Goal: Task Accomplishment & Management: Manage account settings

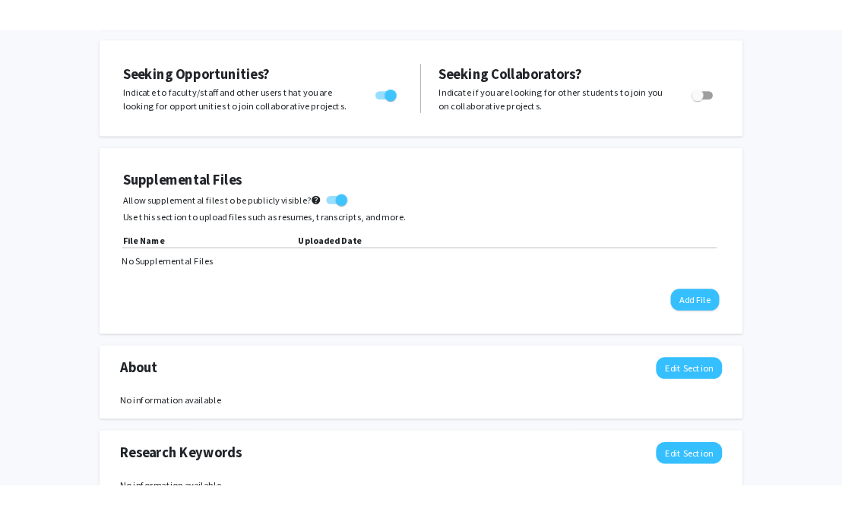
scroll to position [286, 0]
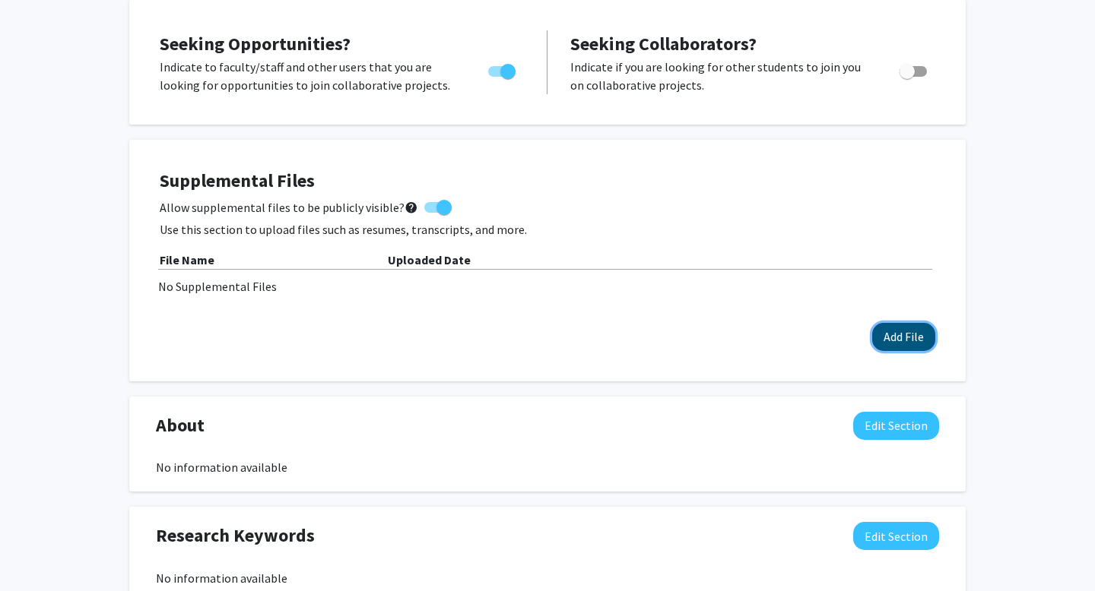
click at [884, 334] on button "Add File" at bounding box center [903, 337] width 63 height 28
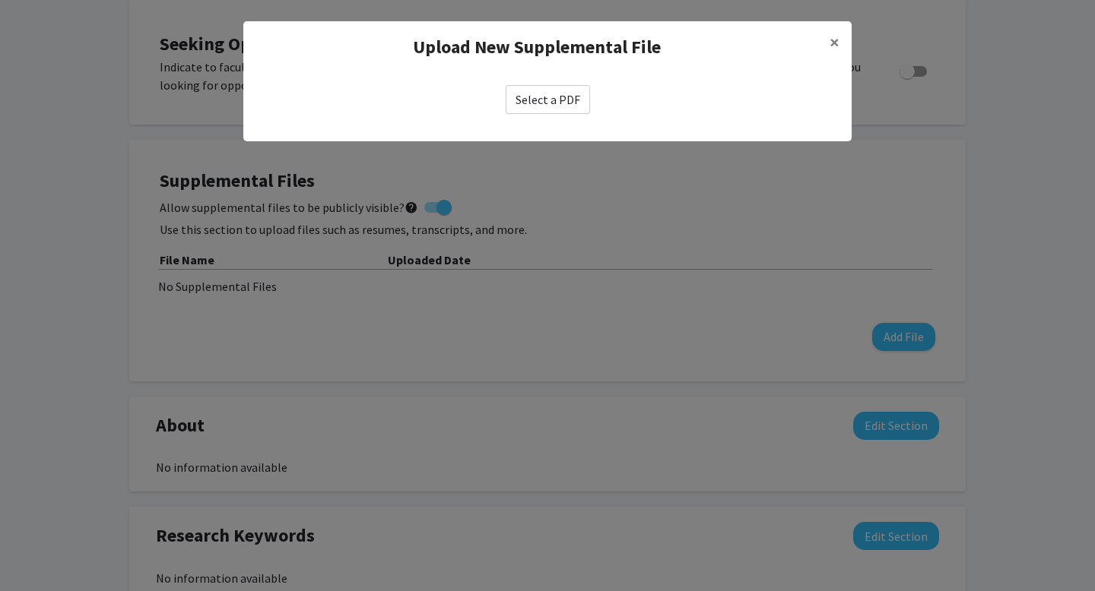
click at [563, 97] on label "Select a PDF" at bounding box center [548, 99] width 84 height 29
click at [0, 0] on input "Select a PDF" at bounding box center [0, 0] width 0 height 0
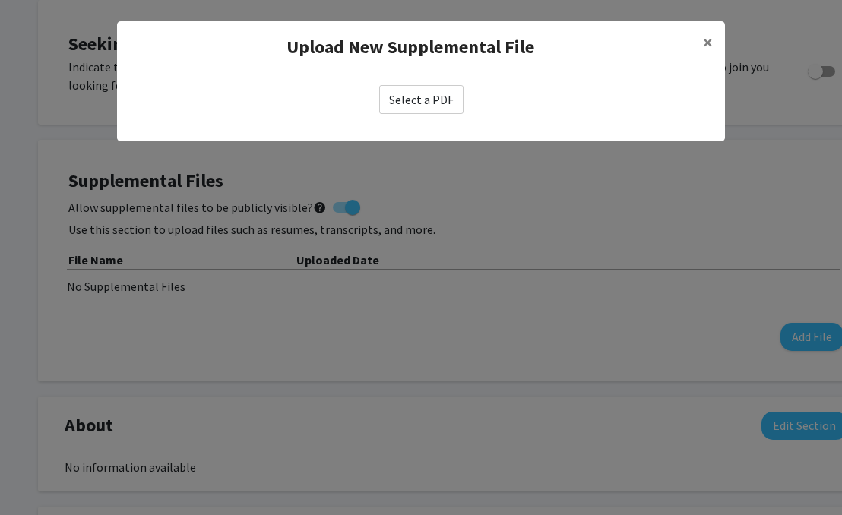
click at [439, 106] on label "Select a PDF" at bounding box center [421, 99] width 84 height 29
click at [0, 0] on input "Select a PDF" at bounding box center [0, 0] width 0 height 0
click at [718, 40] on button "×" at bounding box center [708, 42] width 34 height 43
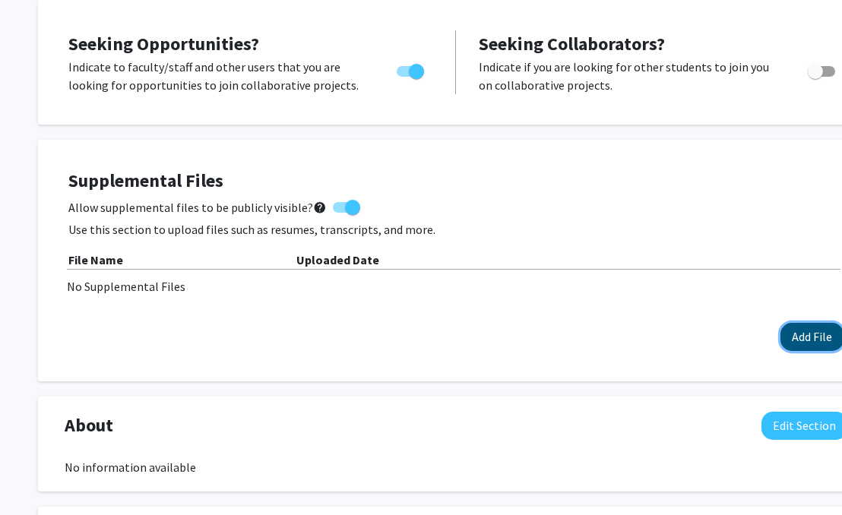
click at [792, 332] on button "Add File" at bounding box center [812, 337] width 63 height 28
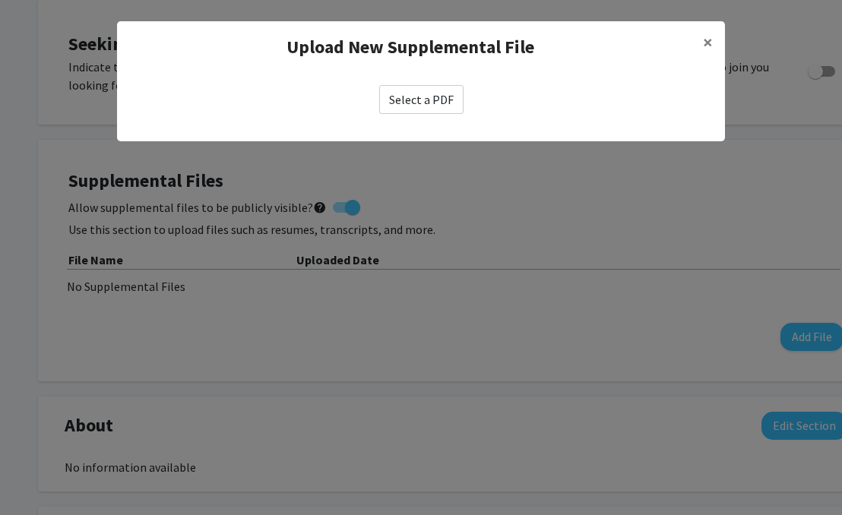
click at [407, 66] on div "Upload New Supplemental File ×" at bounding box center [421, 47] width 608 height 52
click at [407, 98] on label "Select a PDF" at bounding box center [421, 99] width 84 height 29
click at [0, 0] on input "Select a PDF" at bounding box center [0, 0] width 0 height 0
click at [704, 37] on span "×" at bounding box center [708, 42] width 10 height 24
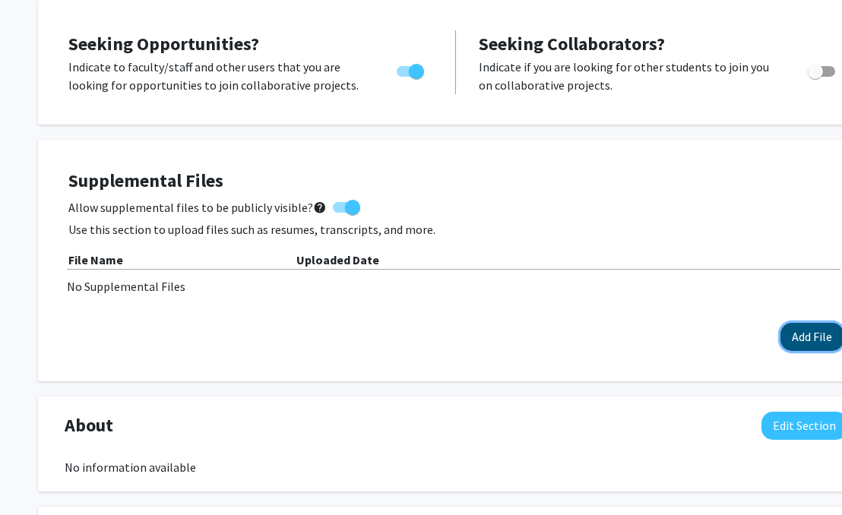
click at [790, 323] on button "Add File" at bounding box center [812, 337] width 63 height 28
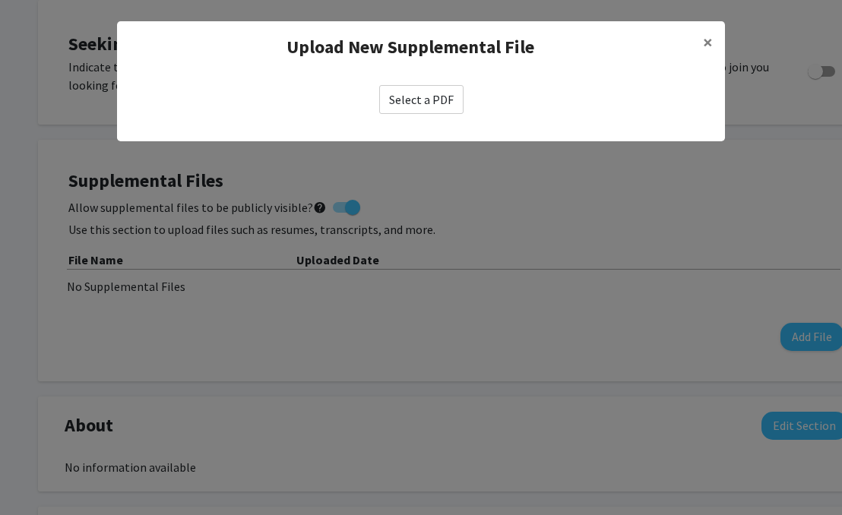
click at [422, 109] on label "Select a PDF" at bounding box center [421, 99] width 84 height 29
click at [0, 0] on input "Select a PDF" at bounding box center [0, 0] width 0 height 0
click at [712, 49] on span "×" at bounding box center [708, 42] width 10 height 24
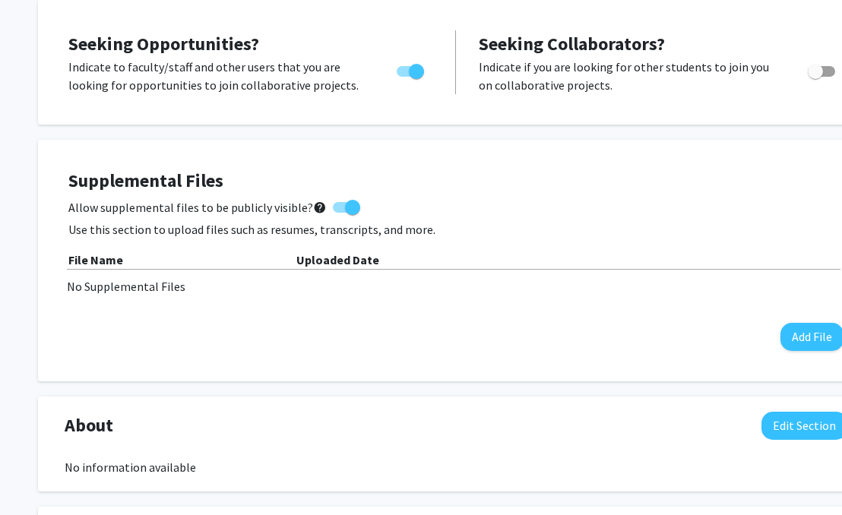
click at [804, 322] on div "Supplemental Files Allow supplemental files to be publicly visible? help Use th…" at bounding box center [455, 260] width 775 height 181
click at [798, 357] on div "Supplemental Files Allow supplemental files to be publicly visible? help Use th…" at bounding box center [456, 260] width 806 height 211
click at [803, 339] on button "Add File" at bounding box center [812, 337] width 63 height 28
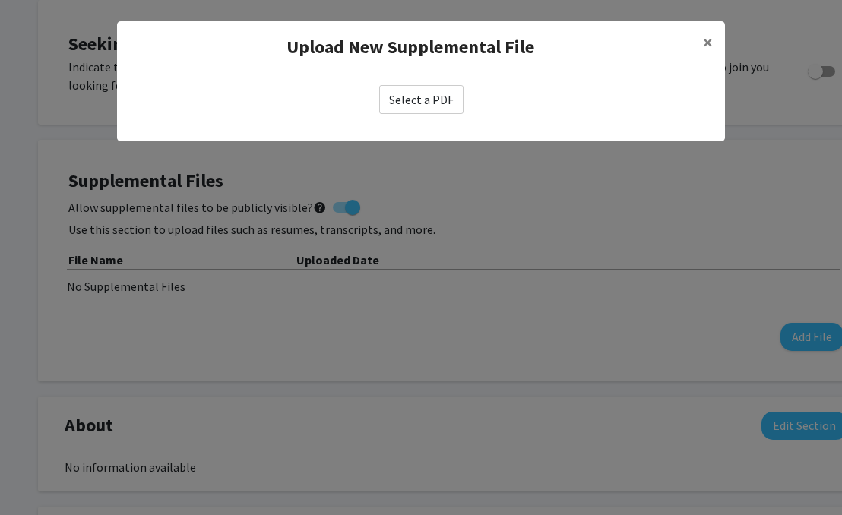
click at [440, 92] on label "Select a PDF" at bounding box center [421, 99] width 84 height 29
click at [0, 0] on input "Select a PDF" at bounding box center [0, 0] width 0 height 0
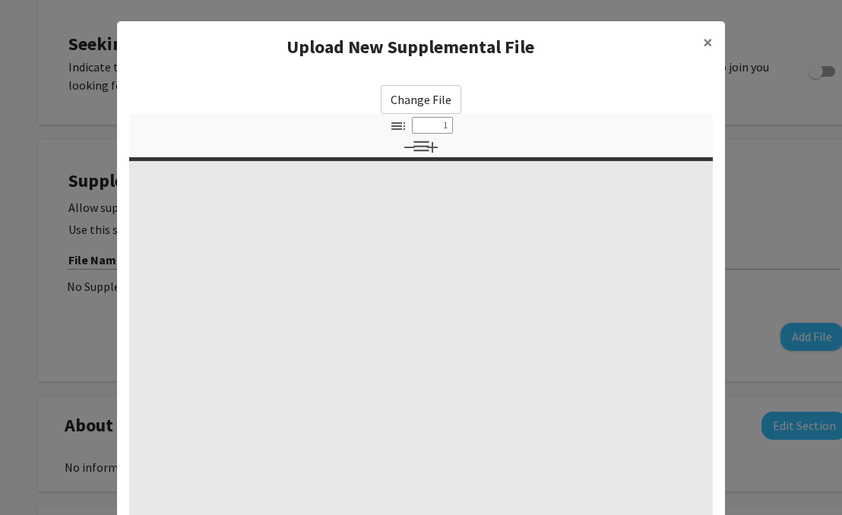
select select "custom"
type input "0"
select select "custom"
type input "1"
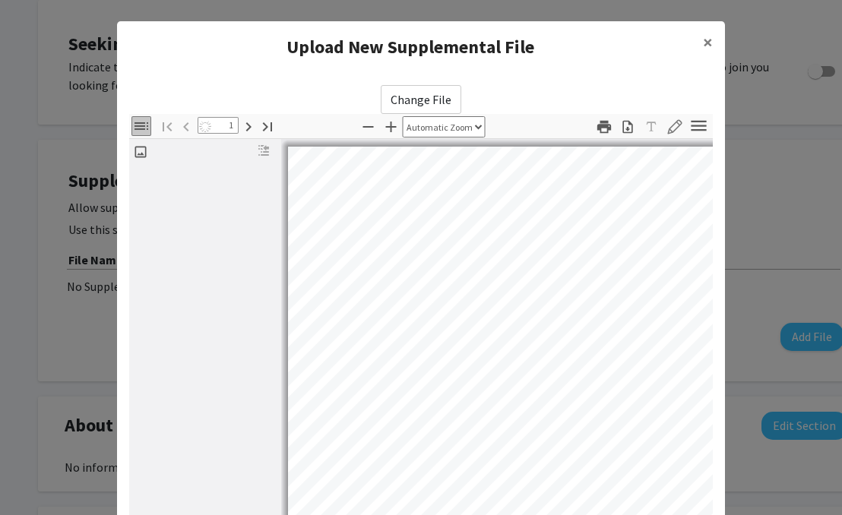
select select "auto"
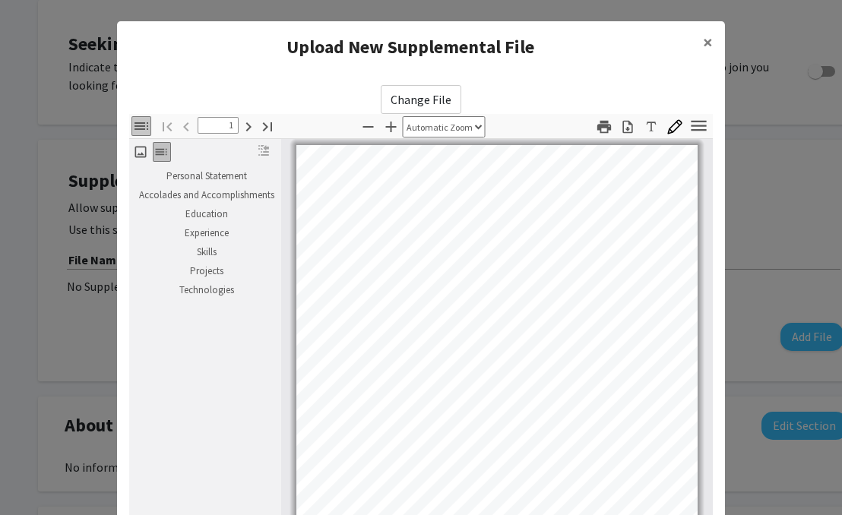
scroll to position [2, 0]
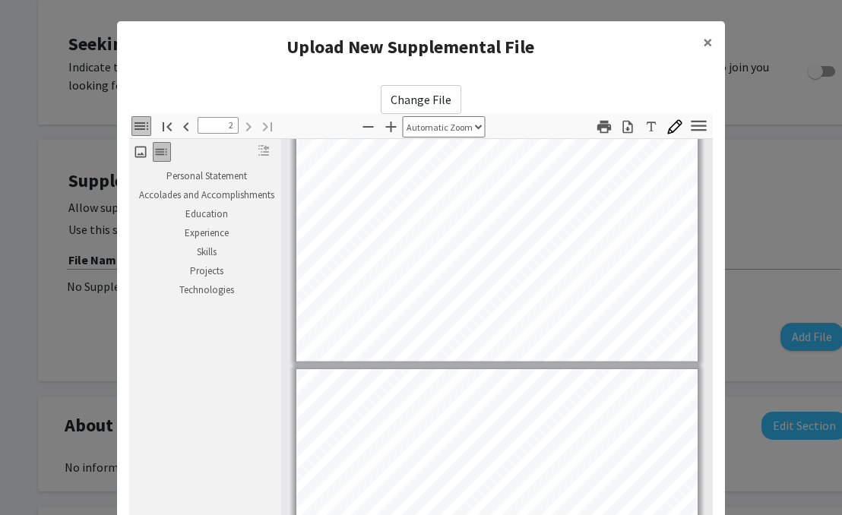
type input "1"
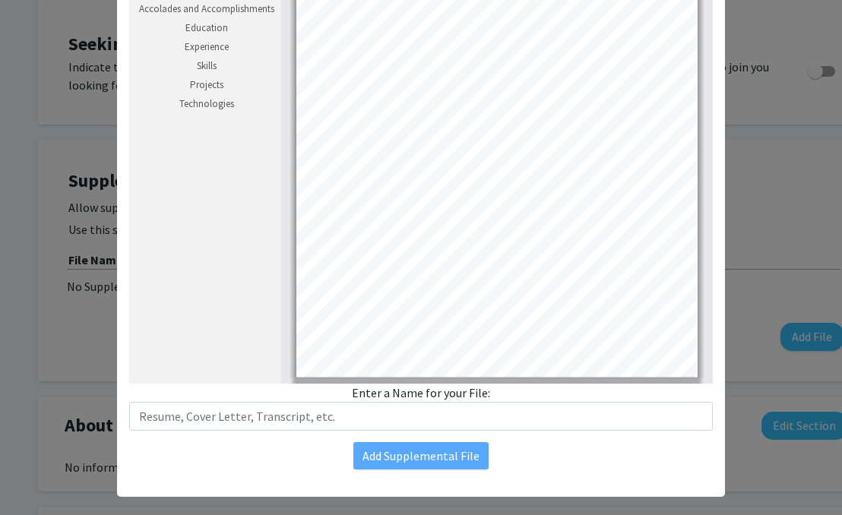
scroll to position [204, 0]
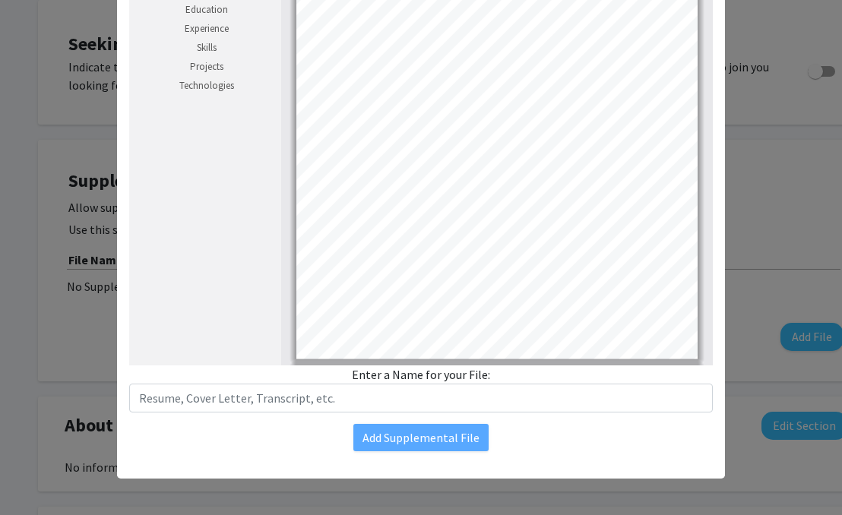
click at [402, 452] on div "Change File Thumbnails Document Outline Attachments Layers Current Outline Item…" at bounding box center [421, 165] width 608 height 595
click at [426, 423] on div "Change File Thumbnails Document Outline Attachments Layers Current Outline Item…" at bounding box center [421, 165] width 608 height 595
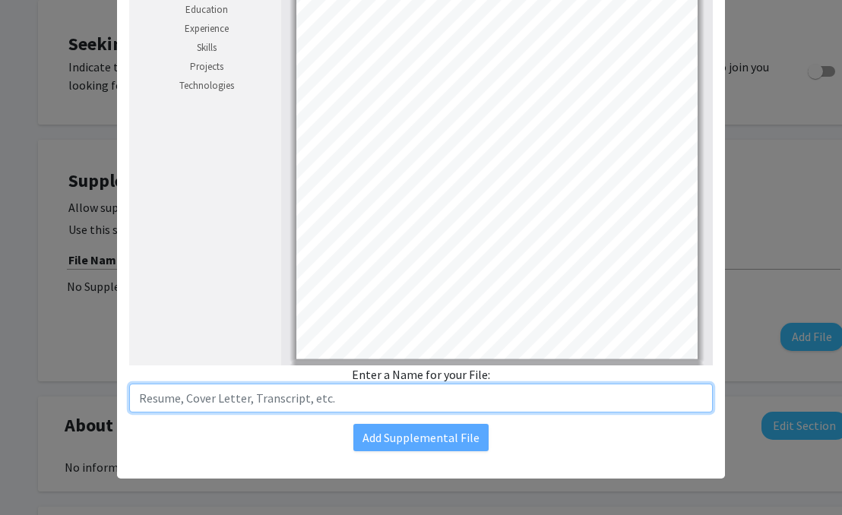
click at [462, 390] on input "text" at bounding box center [421, 398] width 584 height 29
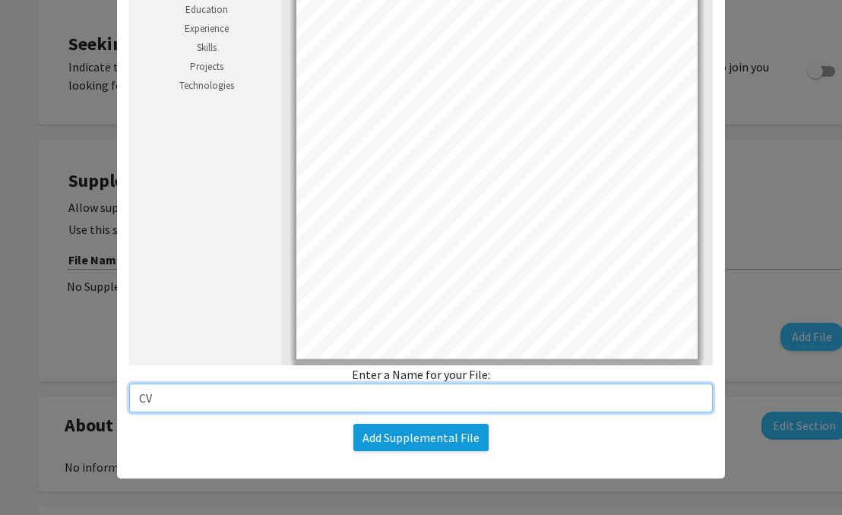
type input "CV"
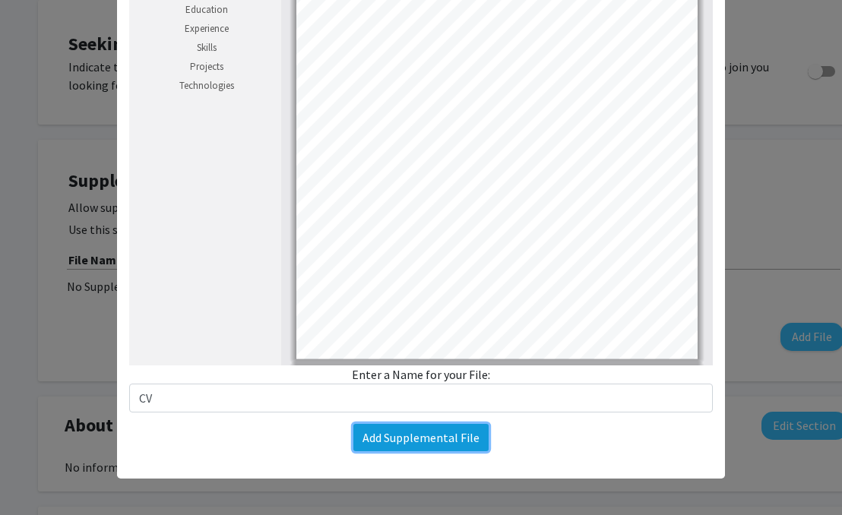
click at [430, 433] on button "Add Supplemental File" at bounding box center [420, 437] width 135 height 27
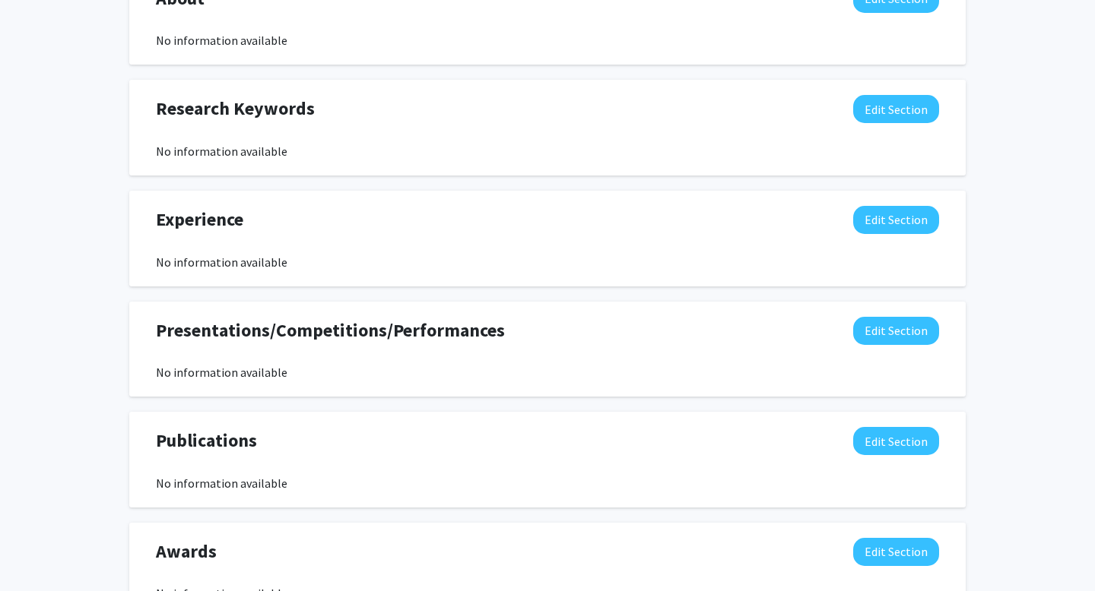
scroll to position [743, 0]
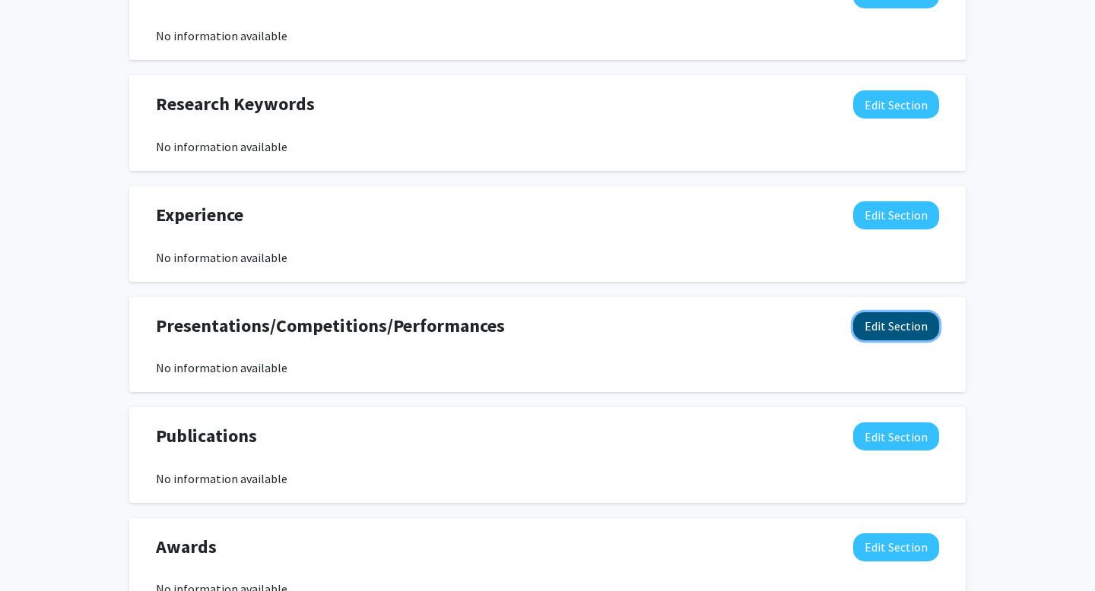
click at [927, 322] on button "Edit Section" at bounding box center [896, 326] width 86 height 28
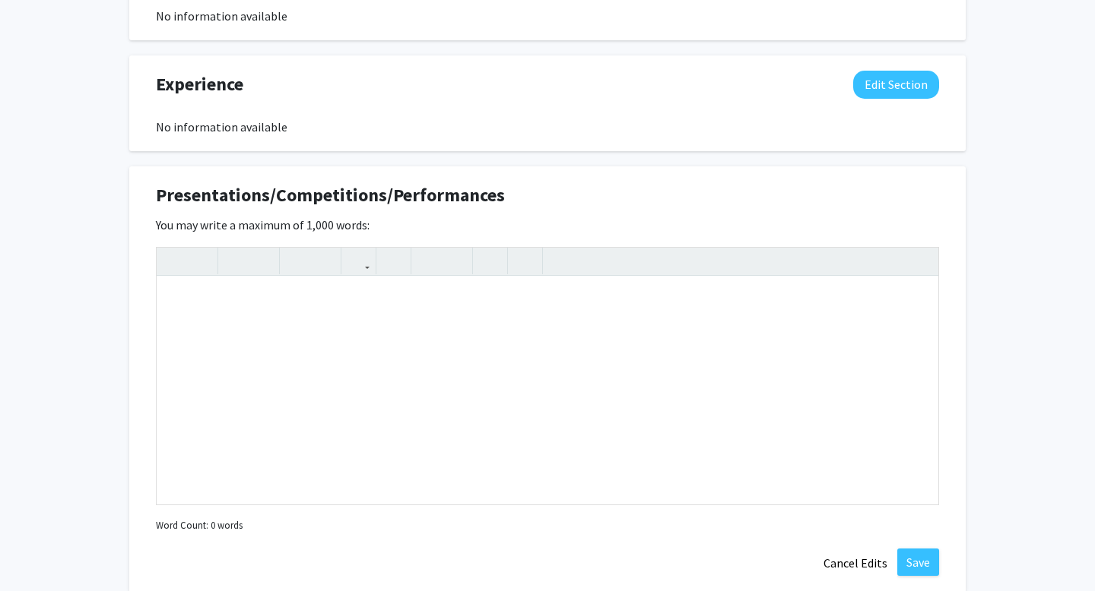
scroll to position [874, 0]
click at [915, 260] on div "Insert link Remove link" at bounding box center [547, 375] width 783 height 258
click at [1072, 17] on div "[PERSON_NAME] Edit Section See Public View help Degree Level: Undergraduate Stu…" at bounding box center [547, 22] width 1095 height 1682
click at [905, 76] on button "Edit Section" at bounding box center [896, 84] width 86 height 28
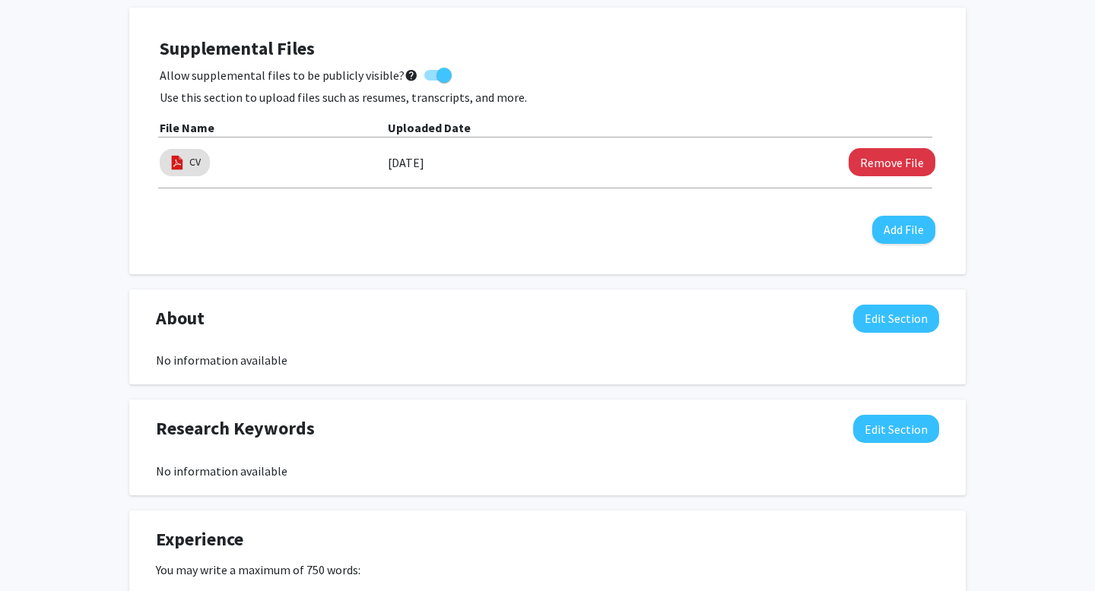
scroll to position [427, 0]
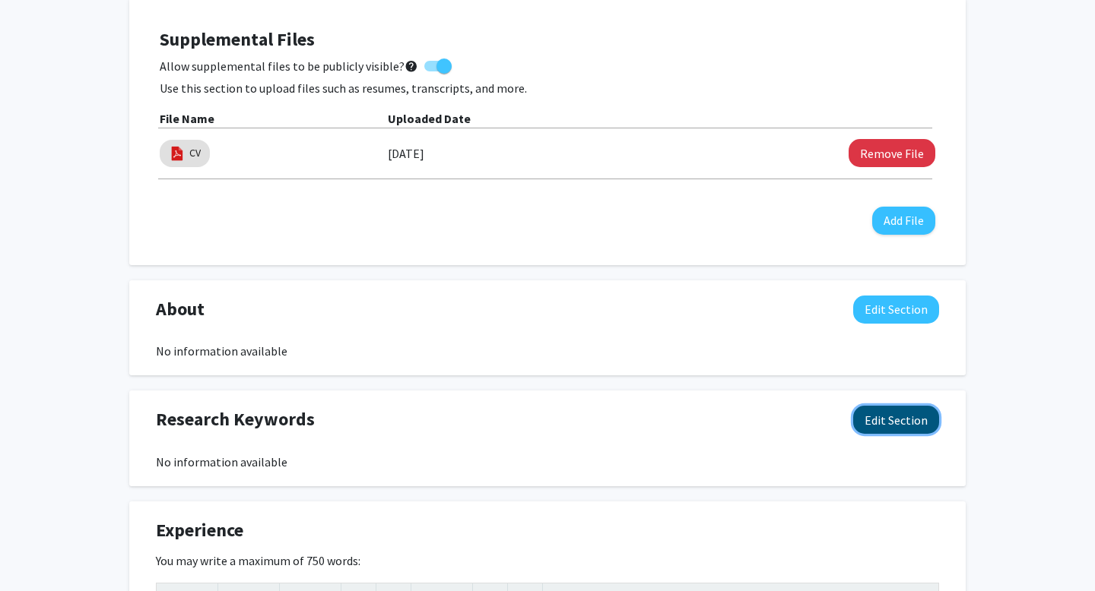
click at [873, 428] on button "Edit Section" at bounding box center [896, 420] width 86 height 28
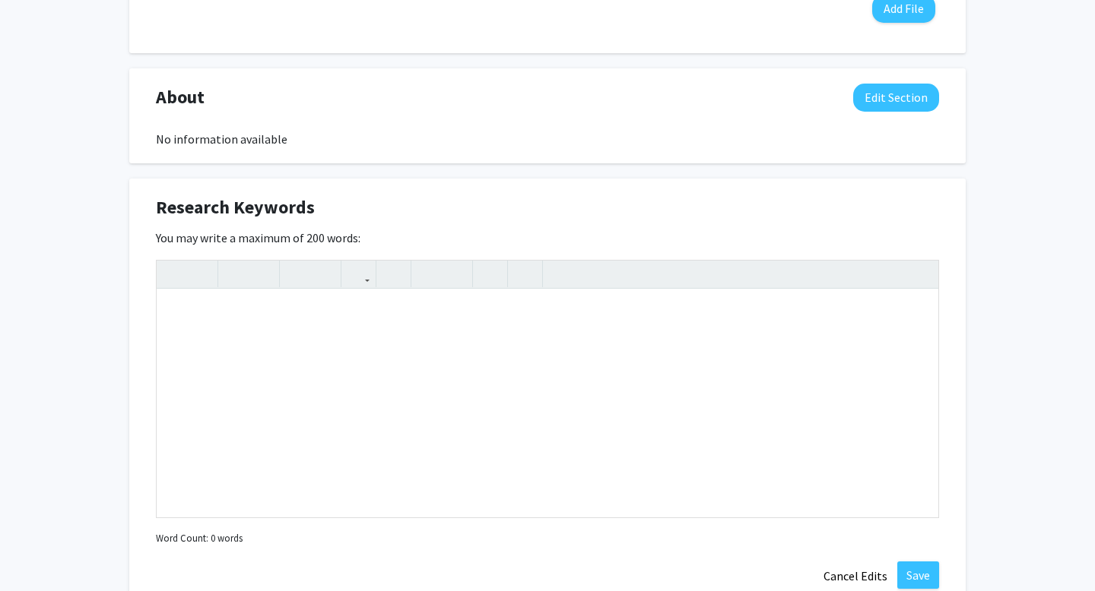
scroll to position [632, 0]
